Goal: Transaction & Acquisition: Subscribe to service/newsletter

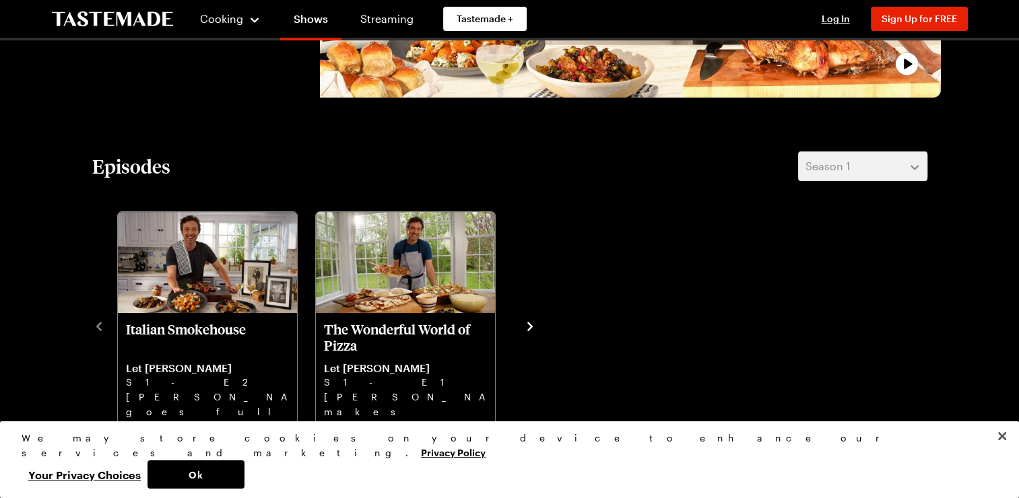
scroll to position [337, 0]
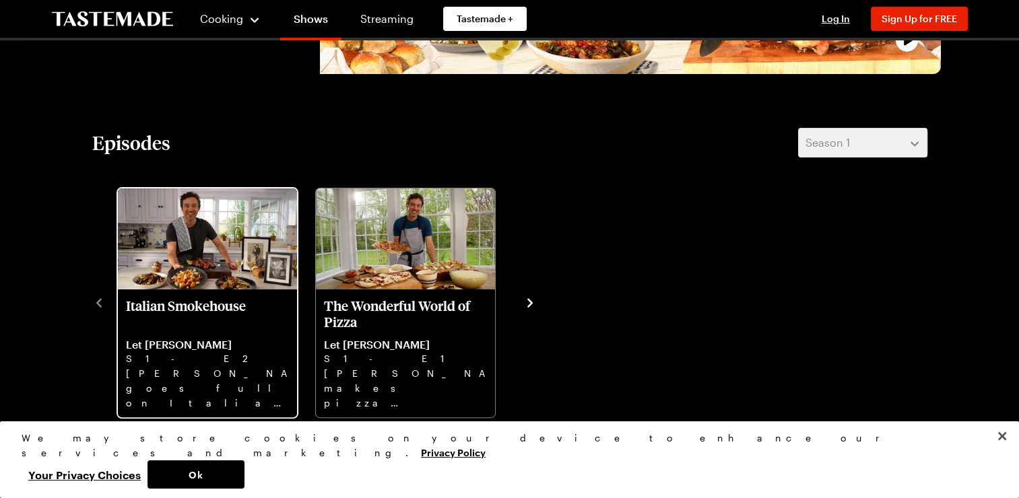
click at [201, 239] on img "Italian Smokehouse" at bounding box center [207, 239] width 179 height 101
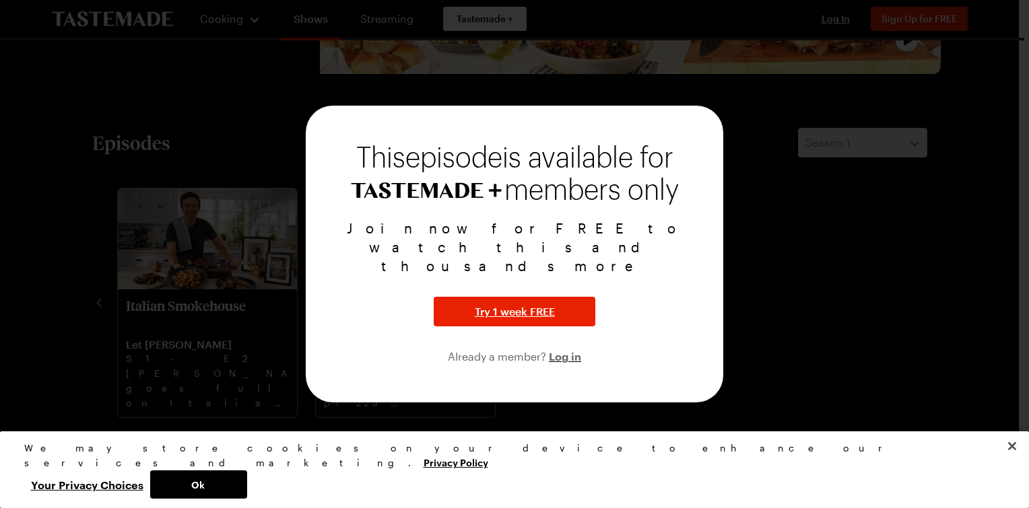
click at [768, 197] on div at bounding box center [514, 254] width 1029 height 508
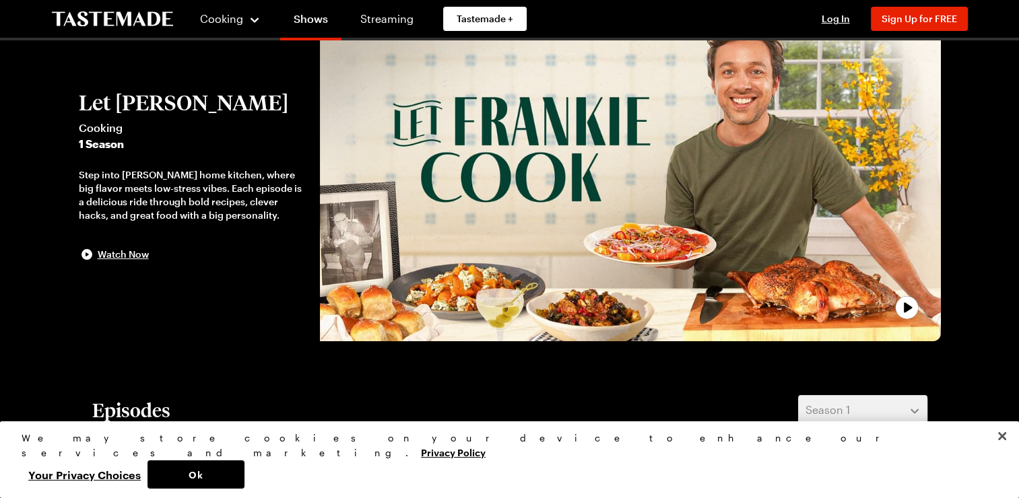
scroll to position [67, 0]
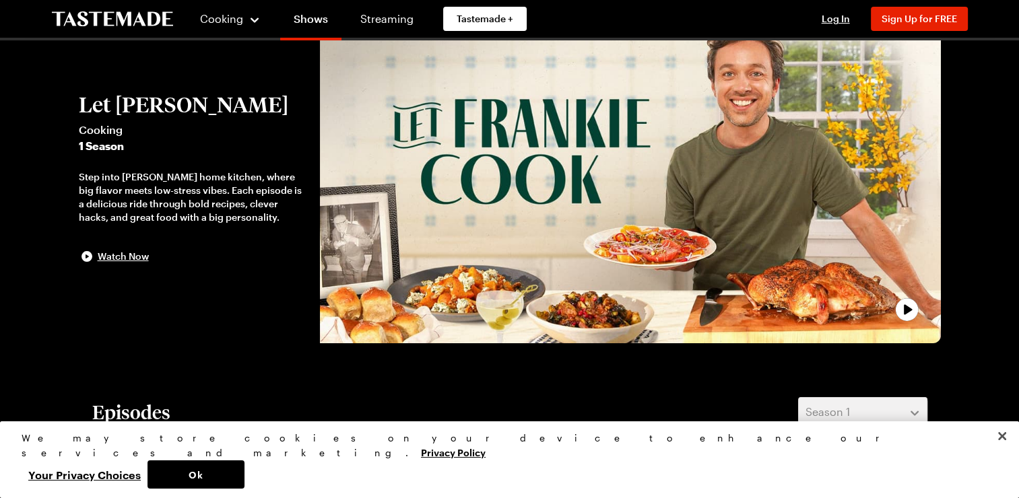
click at [902, 308] on icon "play trailer" at bounding box center [907, 309] width 27 height 27
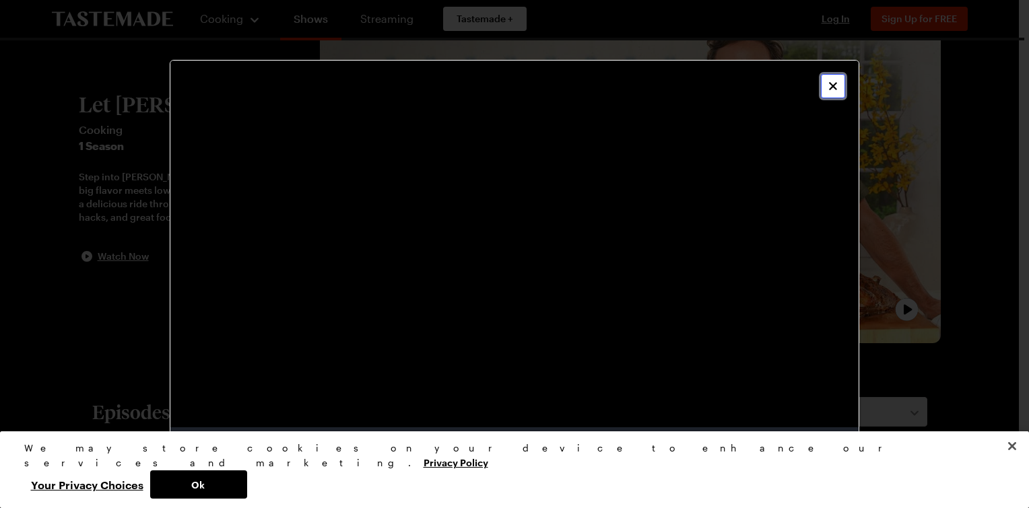
click at [832, 94] on button "Close" at bounding box center [833, 86] width 24 height 24
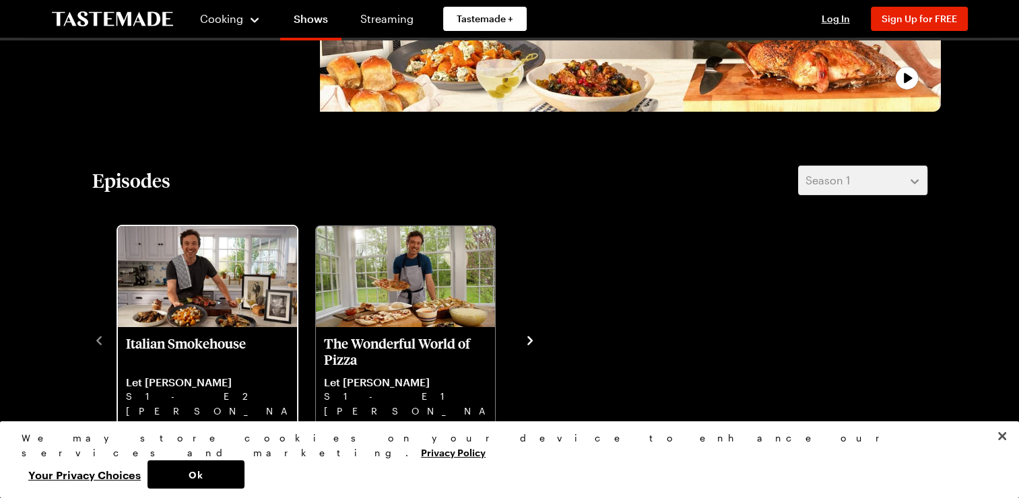
scroll to position [337, 0]
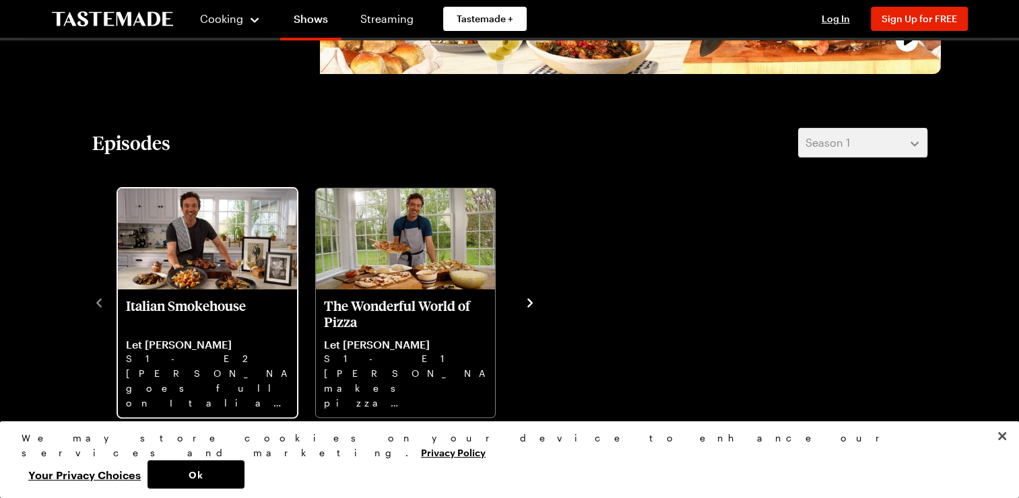
click at [220, 275] on img "Italian Smokehouse" at bounding box center [207, 239] width 179 height 101
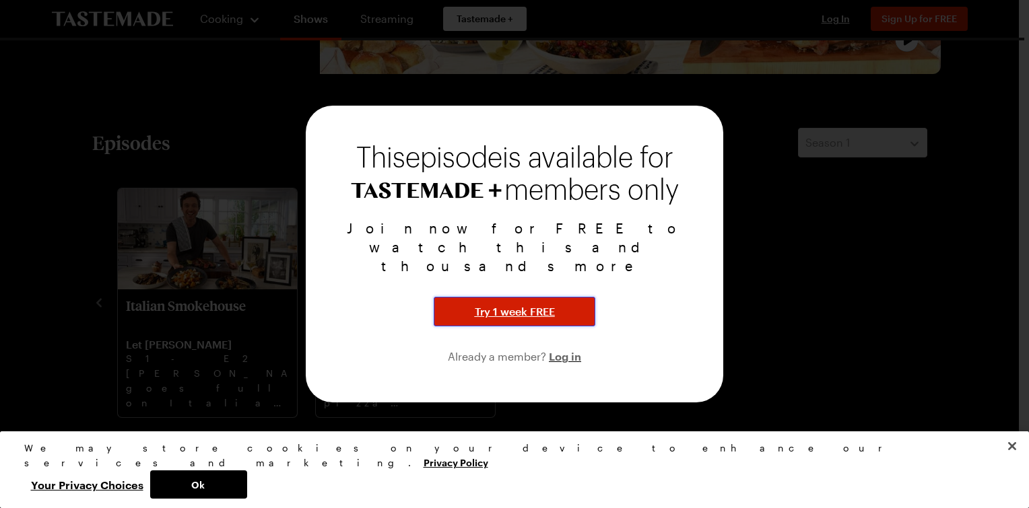
click at [508, 304] on span "Try 1 week FREE" at bounding box center [515, 312] width 80 height 16
